Goal: Book appointment/travel/reservation

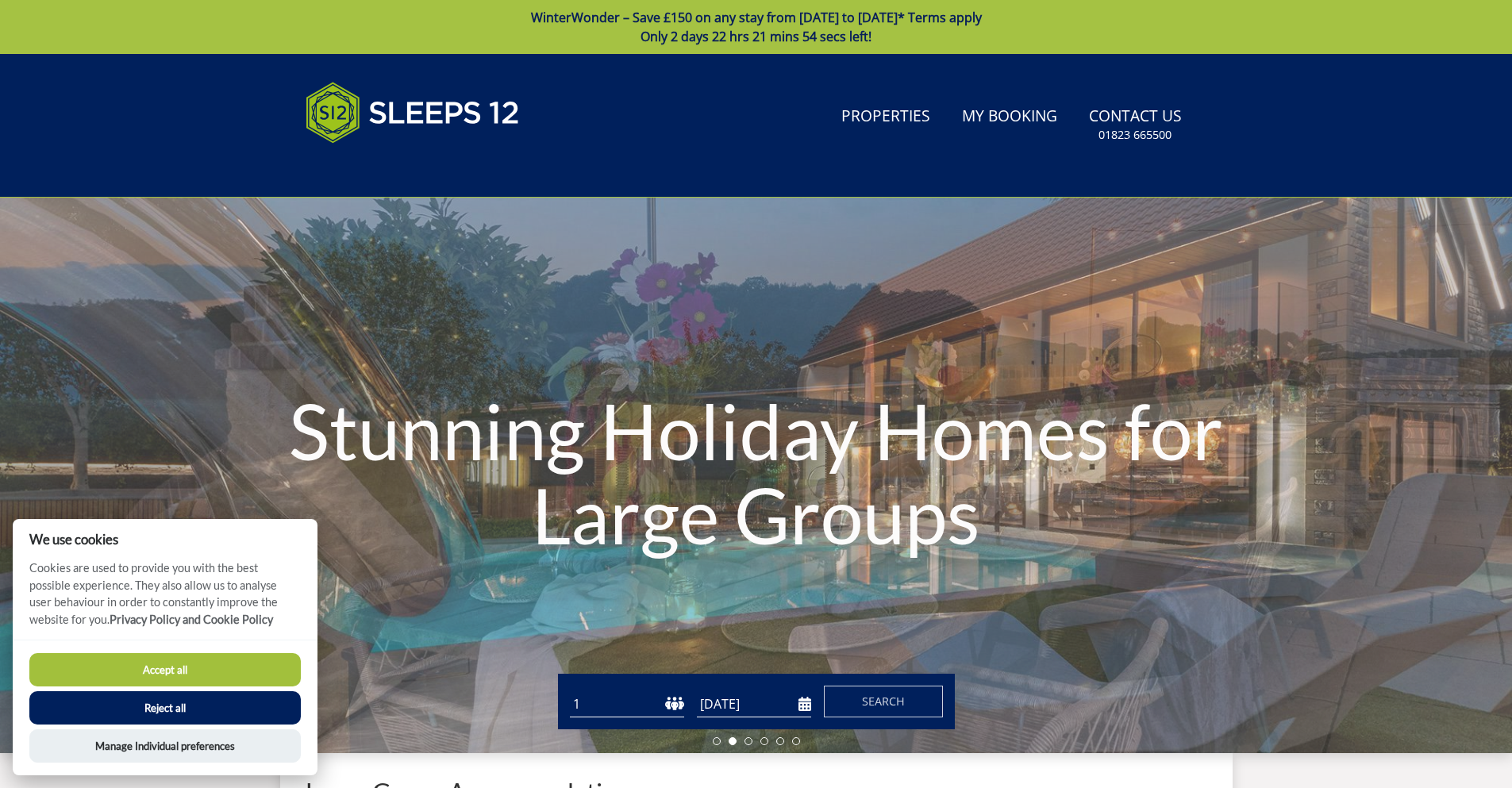
click at [151, 674] on button "Accept all" at bounding box center [165, 670] width 271 height 34
checkbox input "true"
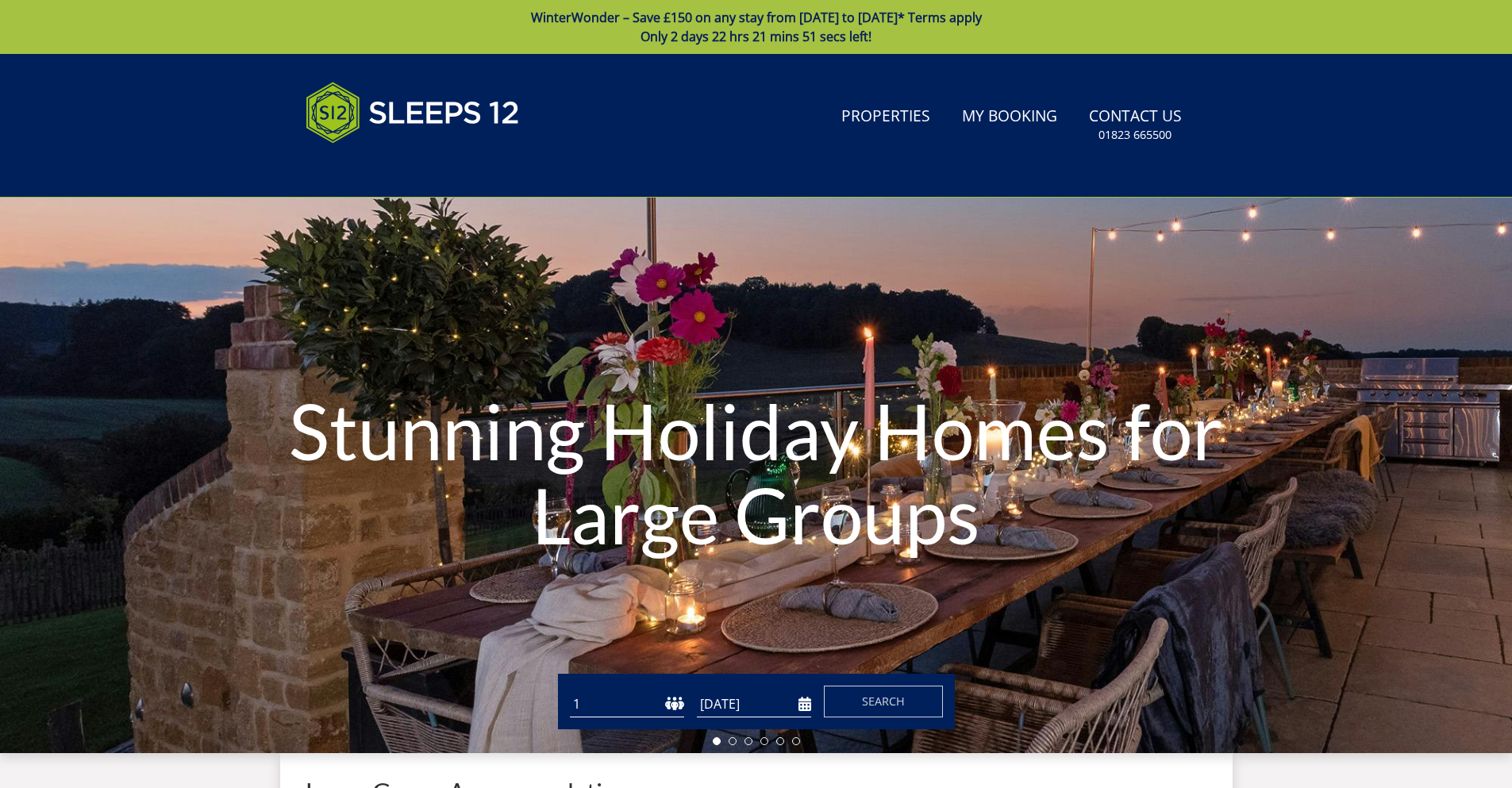
click at [676, 707] on select "1 2 3 4 5 6 7 8 9 10 11 12 13 14 15 16 17 18 19 20 21 22 23 24 25 26 27 28 29 3…" at bounding box center [627, 704] width 114 height 26
select select "32"
click at [570, 691] on select "1 2 3 4 5 6 7 8 9 10 11 12 13 14 15 16 17 18 19 20 21 22 23 24 25 26 27 28 29 3…" at bounding box center [627, 704] width 114 height 26
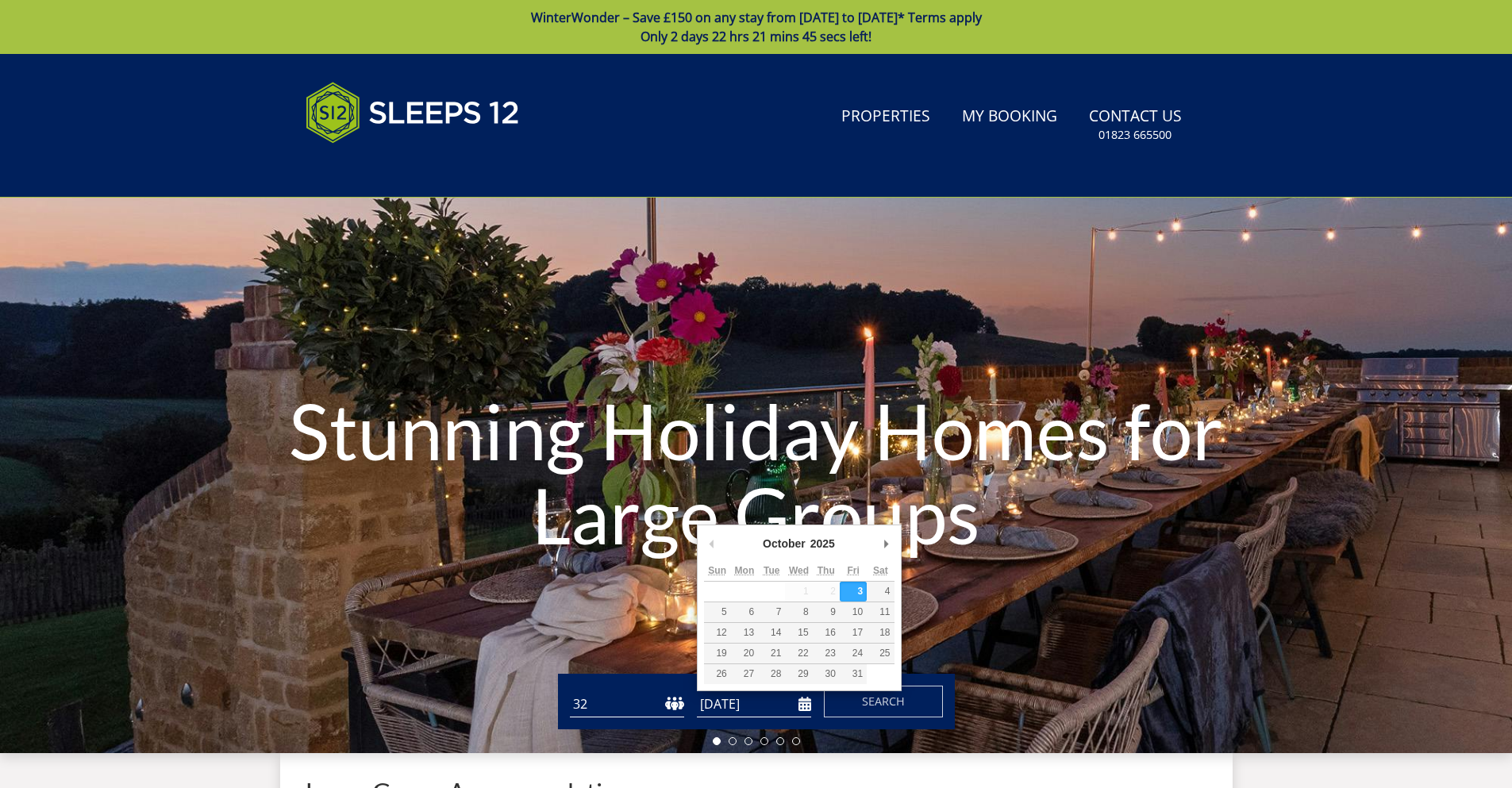
click at [739, 714] on input "[DATE]" at bounding box center [754, 704] width 114 height 26
type input "11/09/2026"
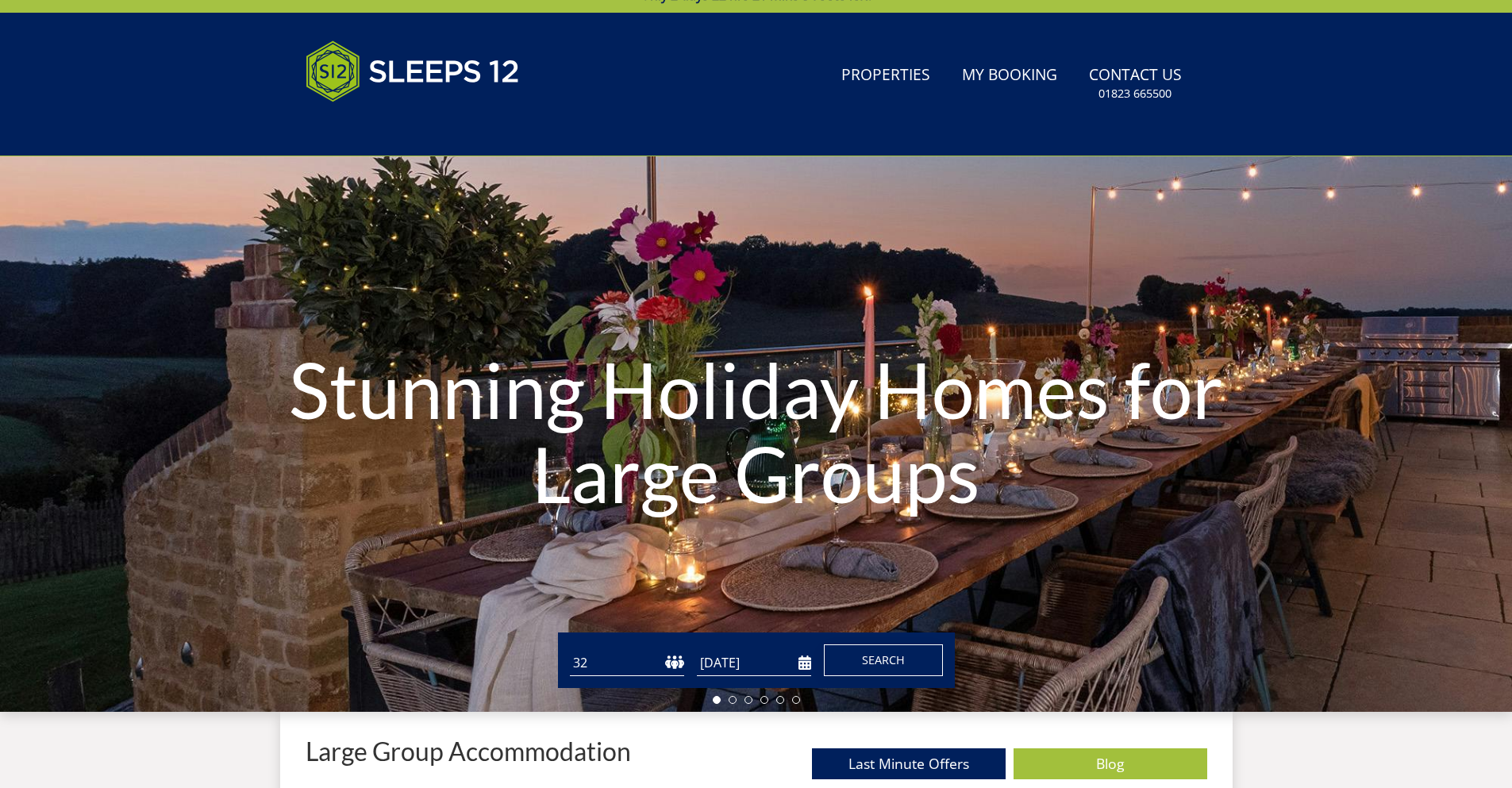
scroll to position [39, 0]
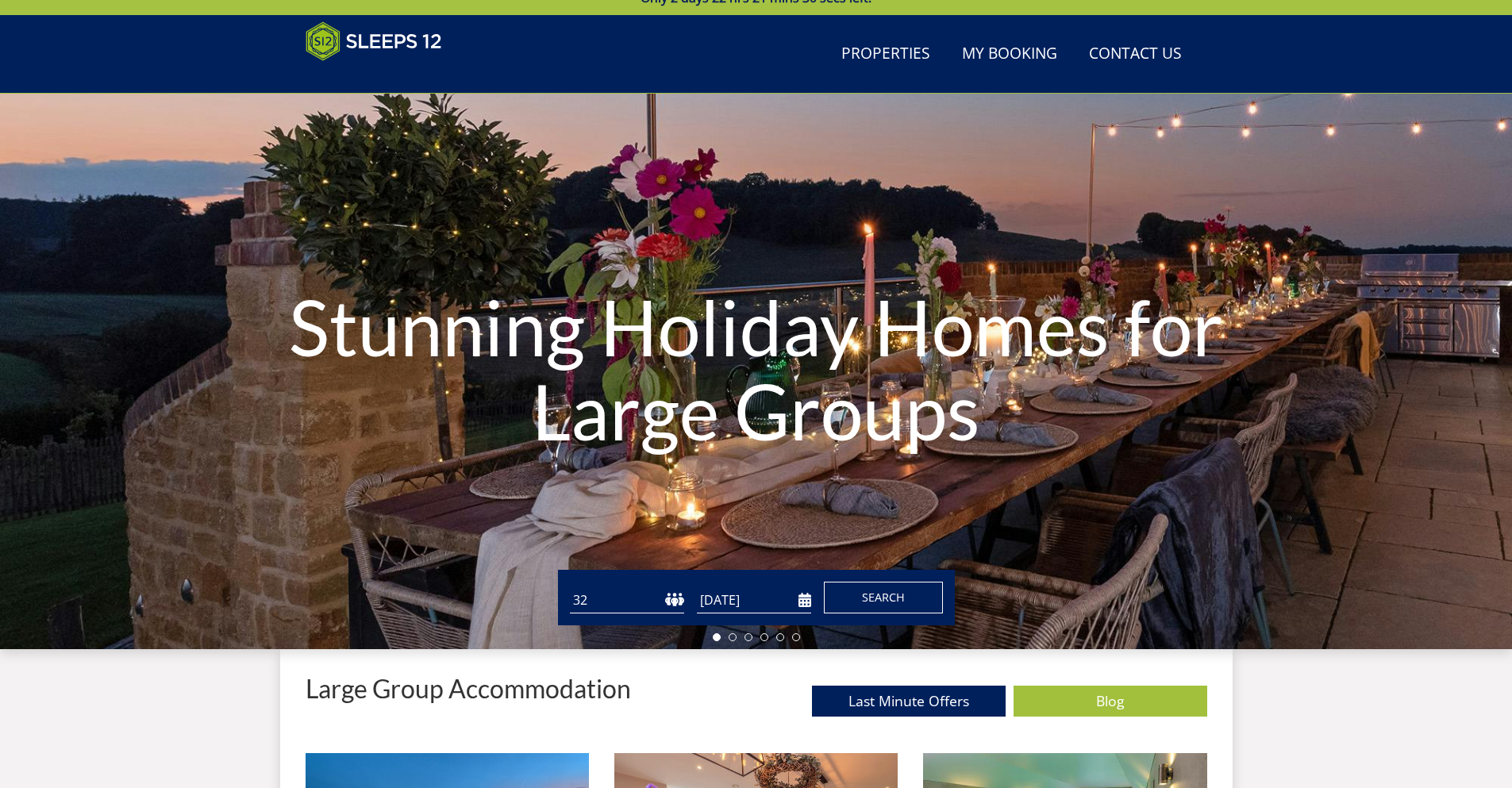
click at [902, 590] on span "Search" at bounding box center [883, 597] width 43 height 15
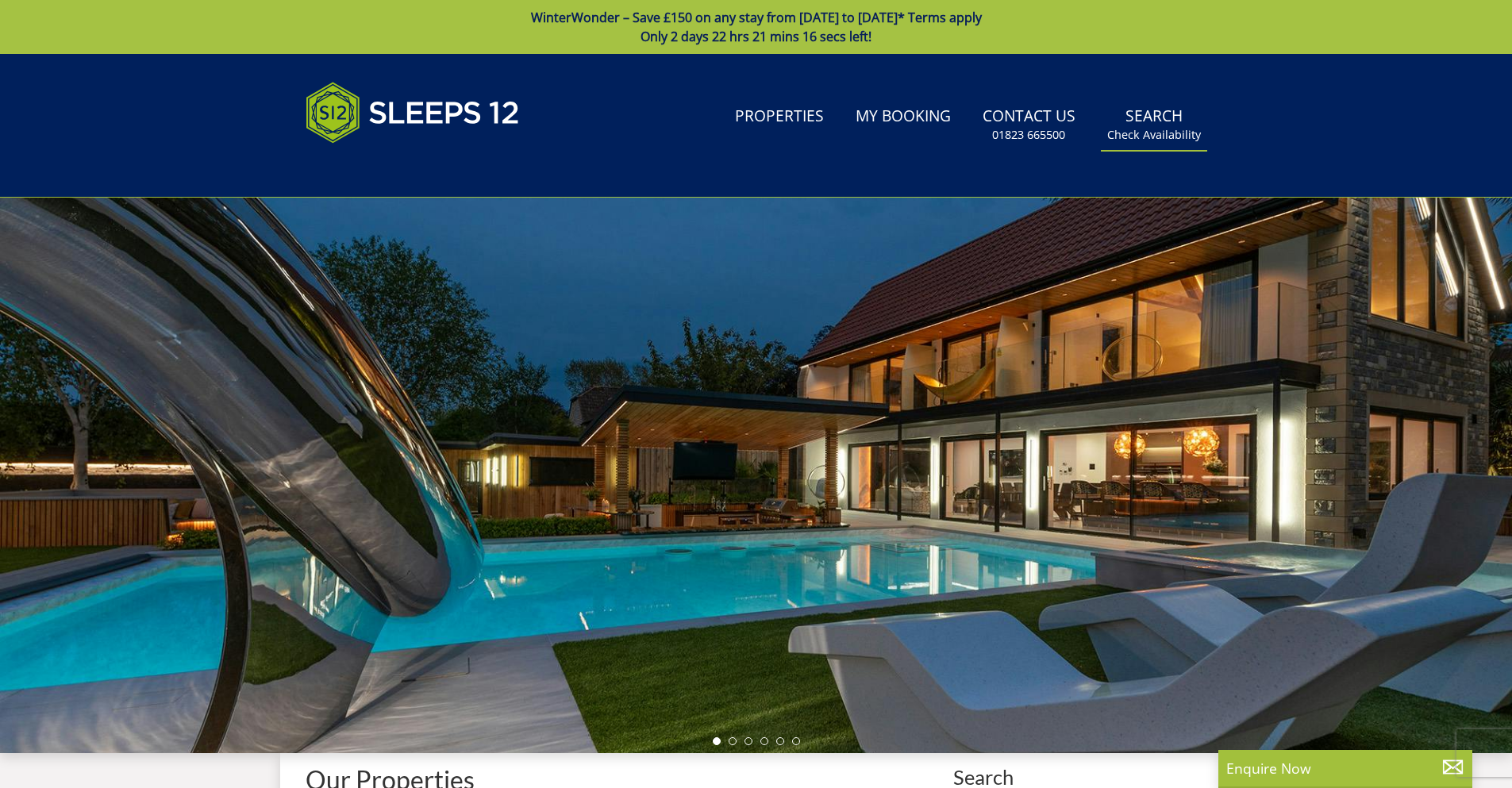
click at [1156, 125] on link "Search Check Availability" at bounding box center [1154, 125] width 106 height 51
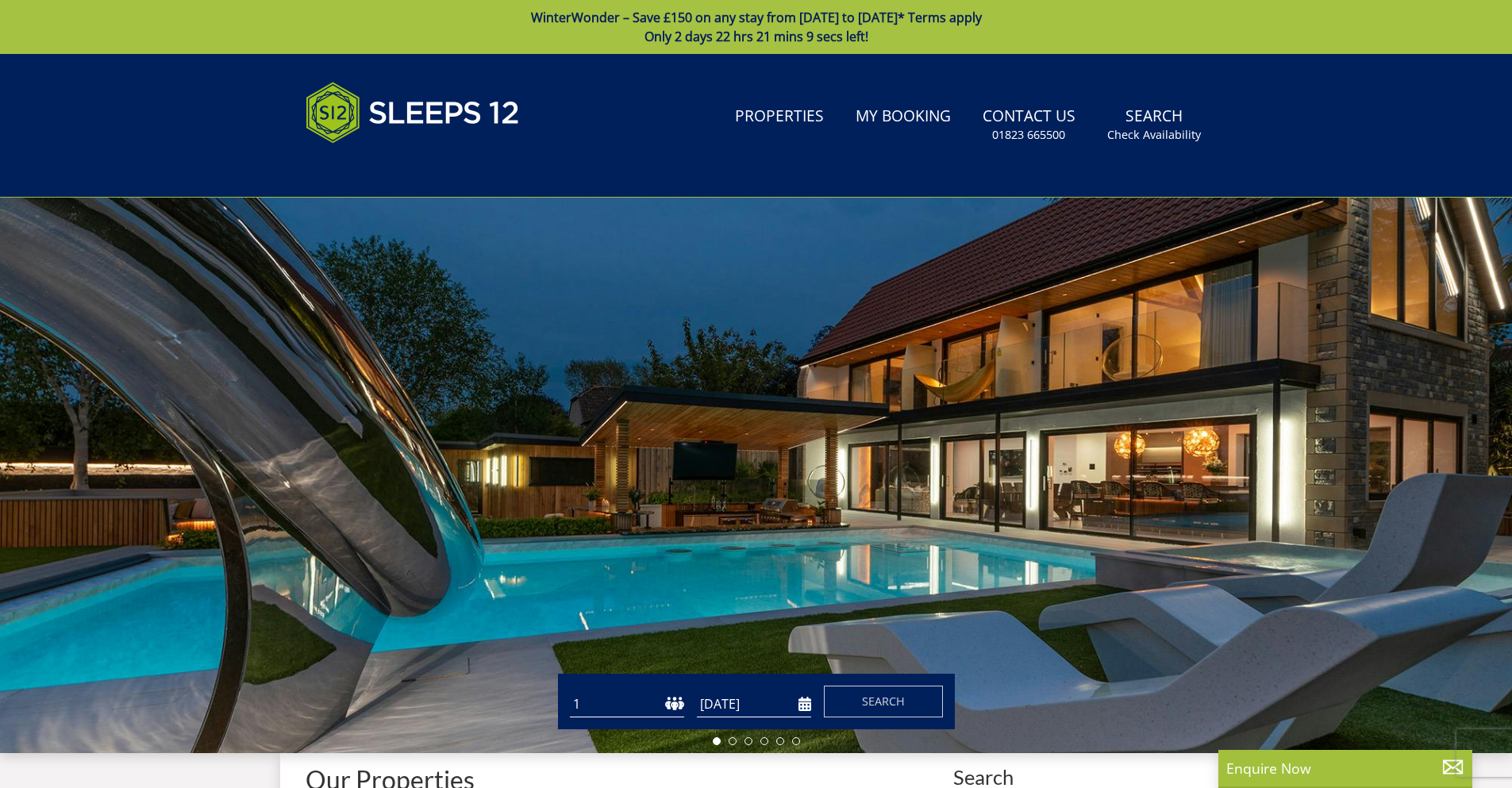
select select "32"
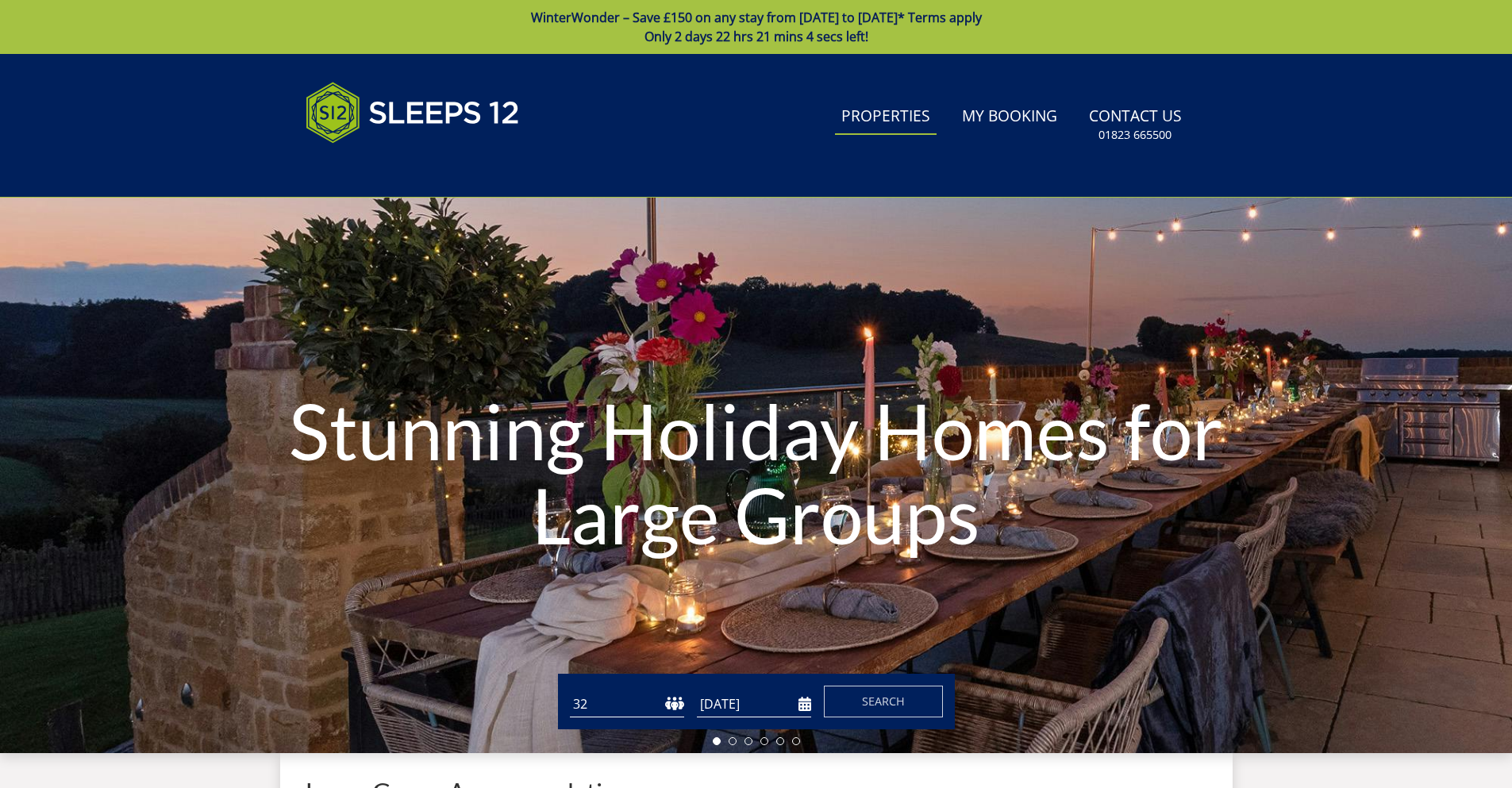
click at [895, 112] on link "Properties" at bounding box center [885, 117] width 102 height 36
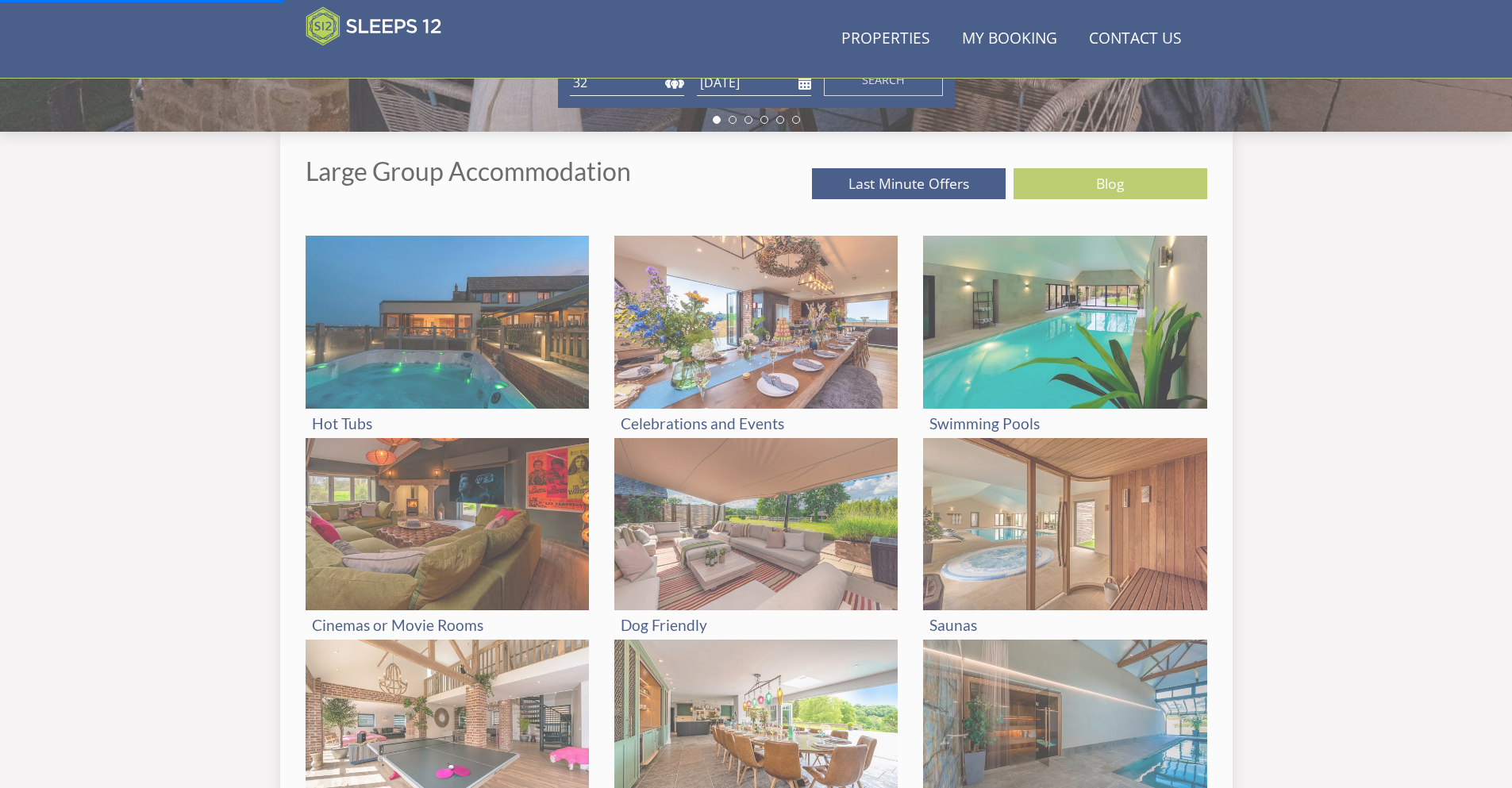
scroll to position [561, 0]
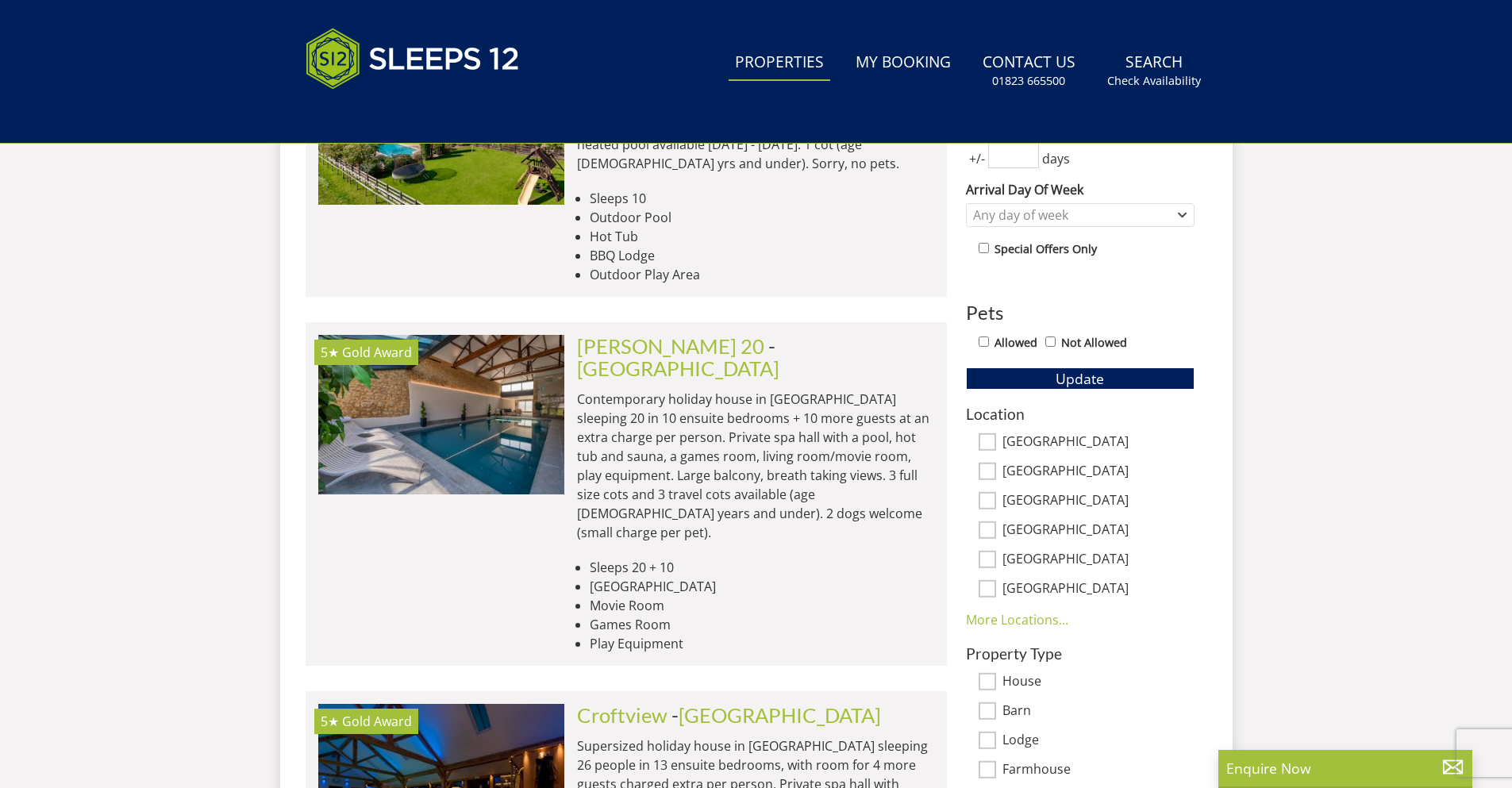
scroll to position [40, 0]
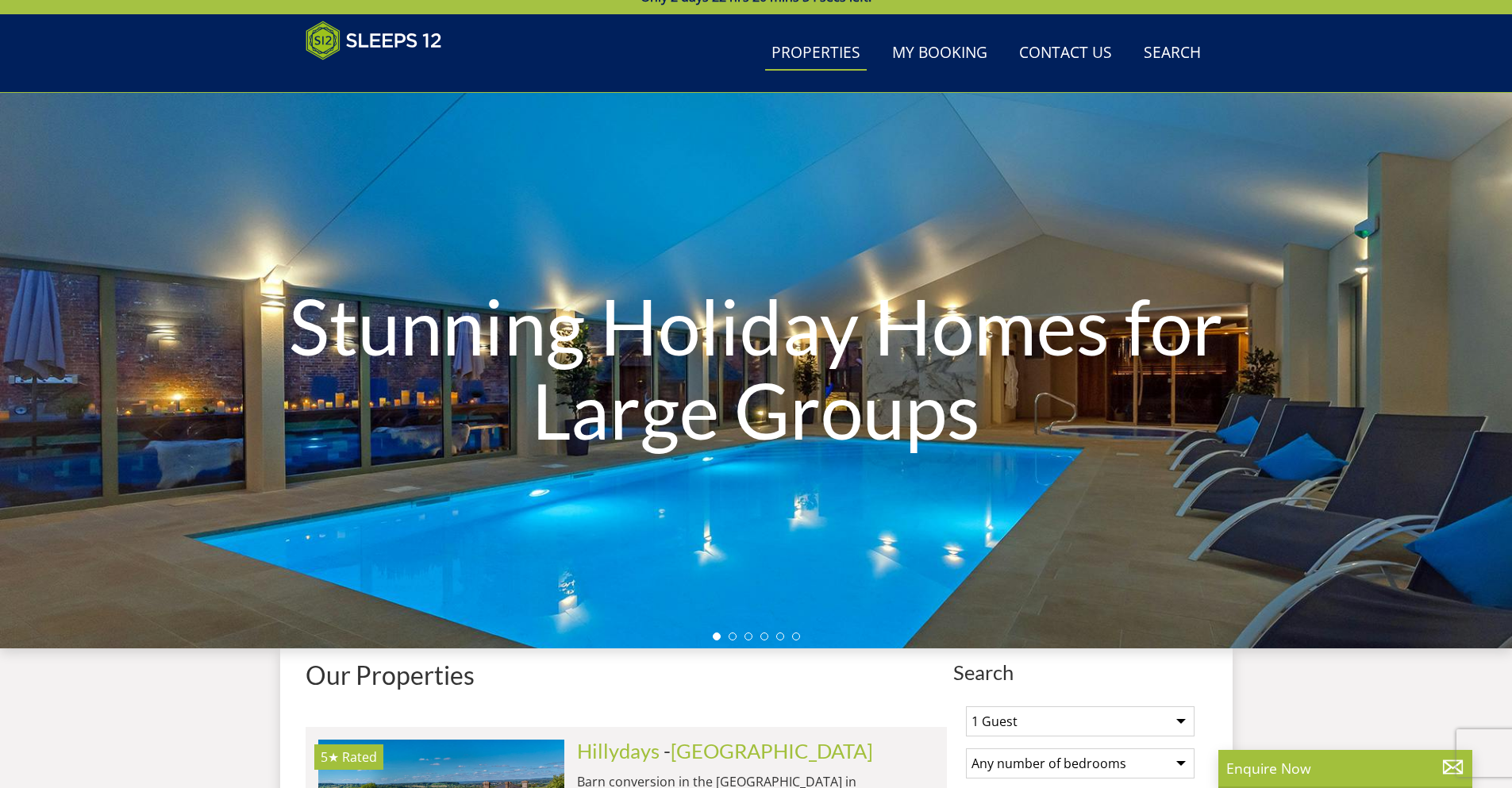
click at [826, 50] on link "Properties" at bounding box center [816, 53] width 102 height 36
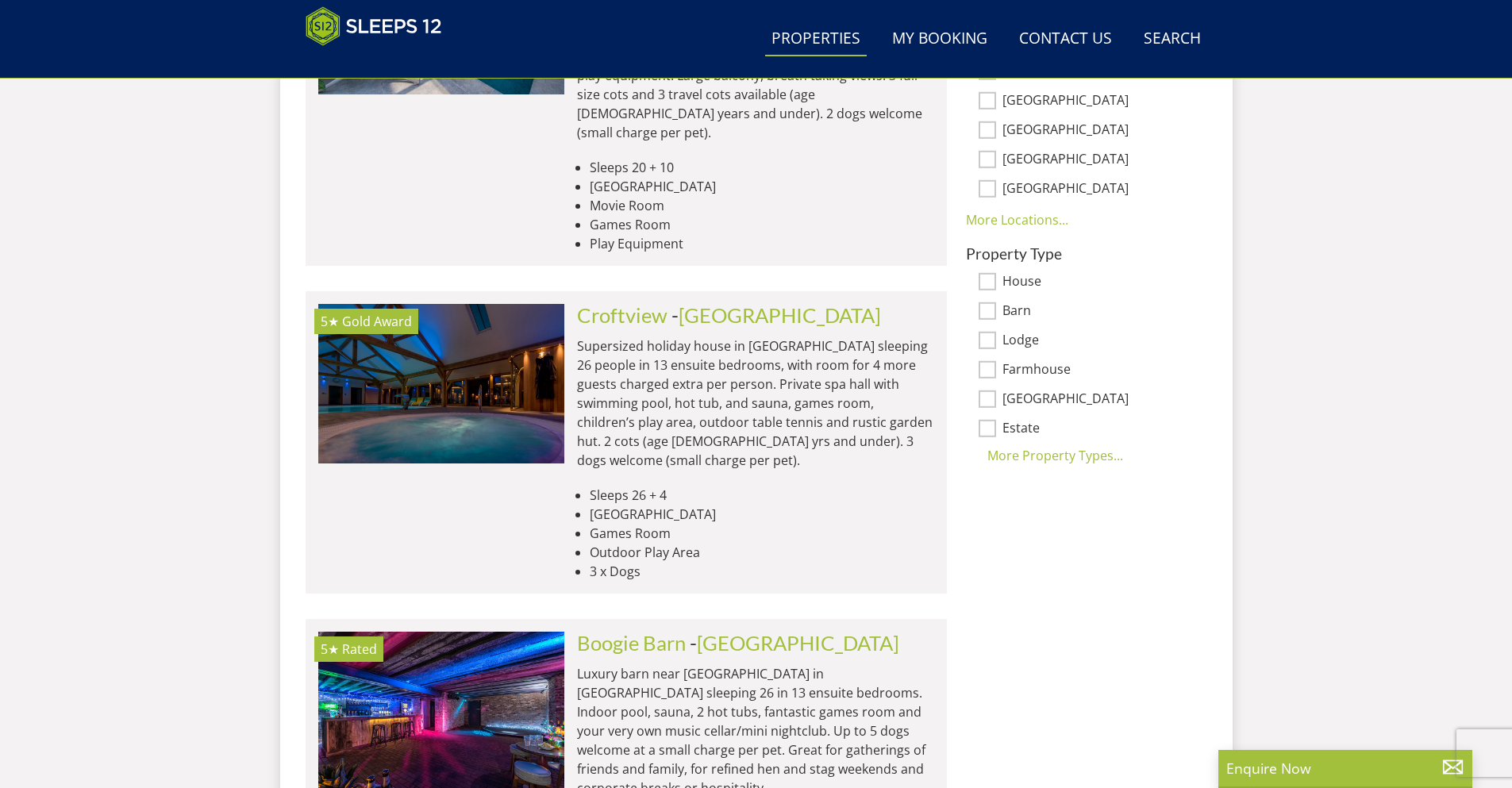
scroll to position [1145, 0]
